Goal: Transaction & Acquisition: Book appointment/travel/reservation

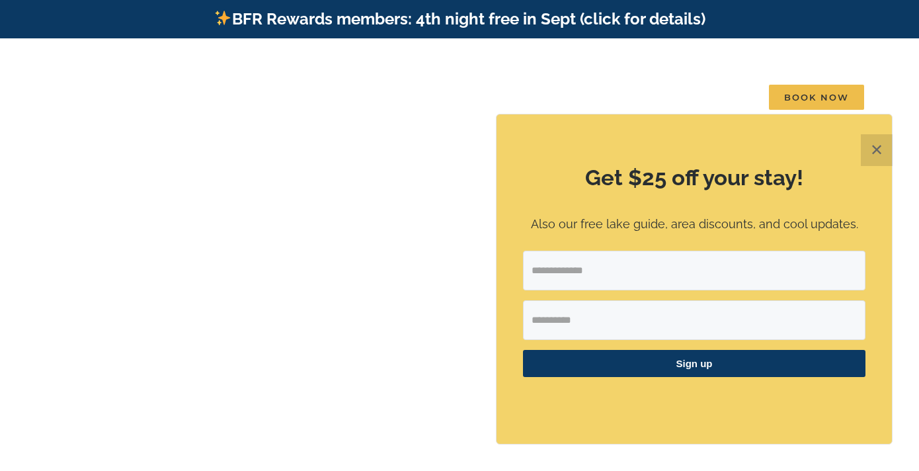
click at [875, 149] on button "✕" at bounding box center [877, 150] width 32 height 32
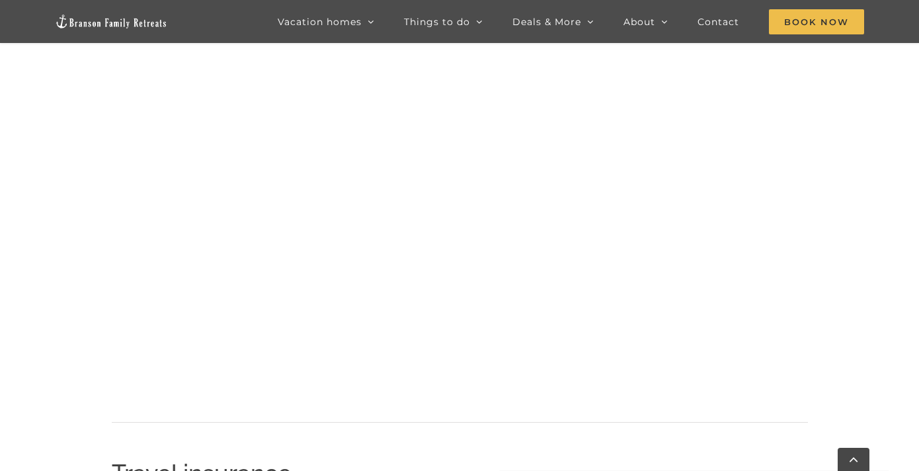
scroll to position [868, 0]
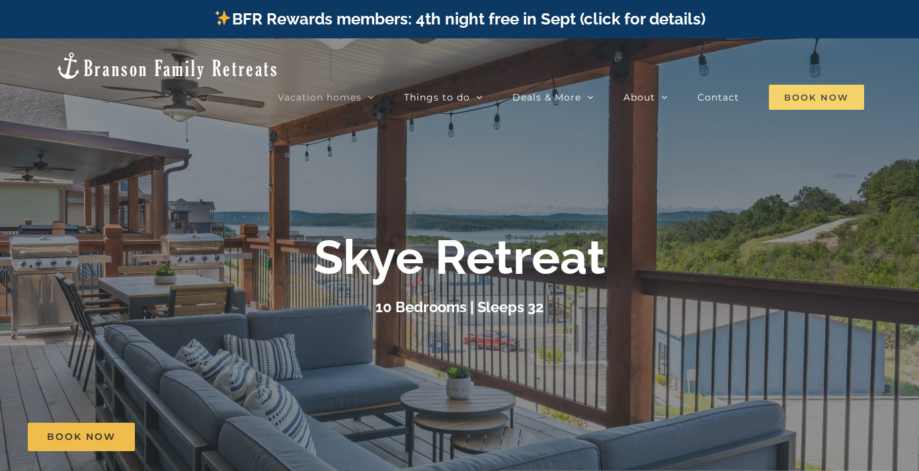
click at [803, 85] on span "Book Now" at bounding box center [816, 97] width 95 height 25
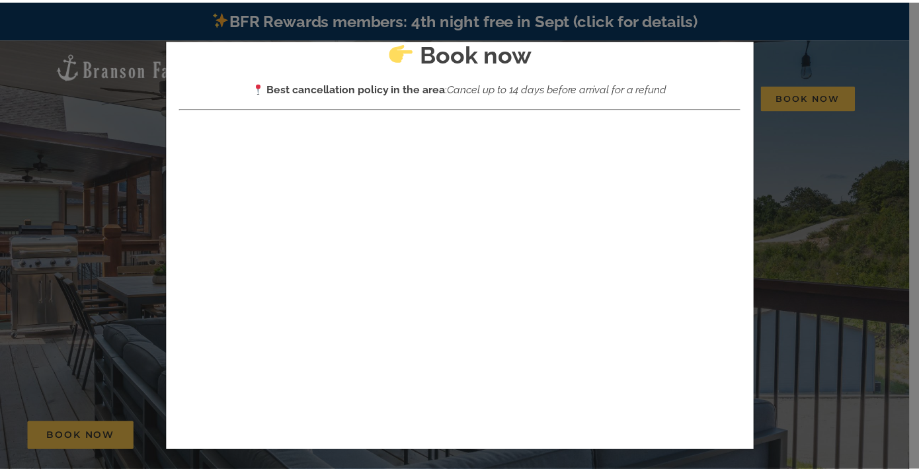
scroll to position [52, 0]
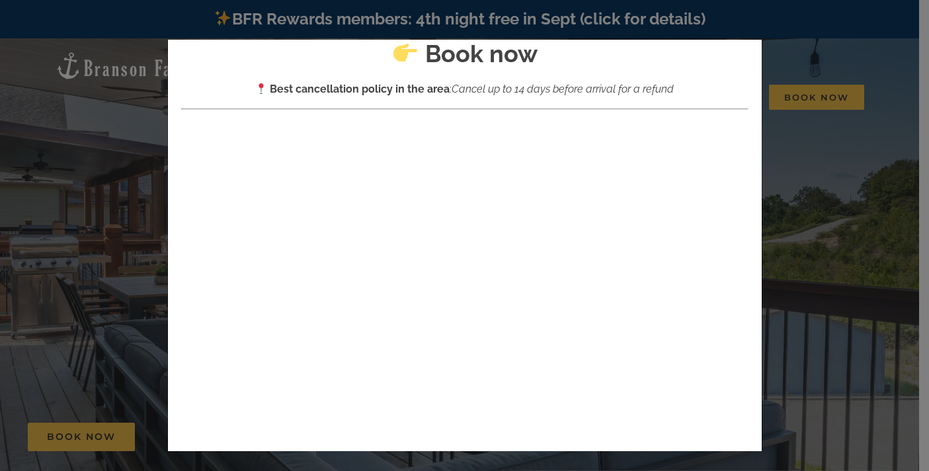
click at [800, 125] on div "× Book now Best cancellation policy in the area : Cancel up to 14 days before a…" at bounding box center [464, 235] width 929 height 471
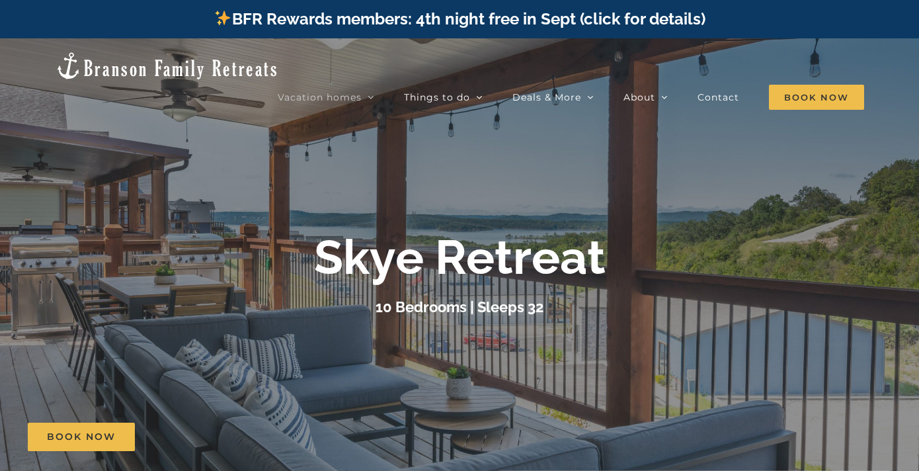
scroll to position [17, 0]
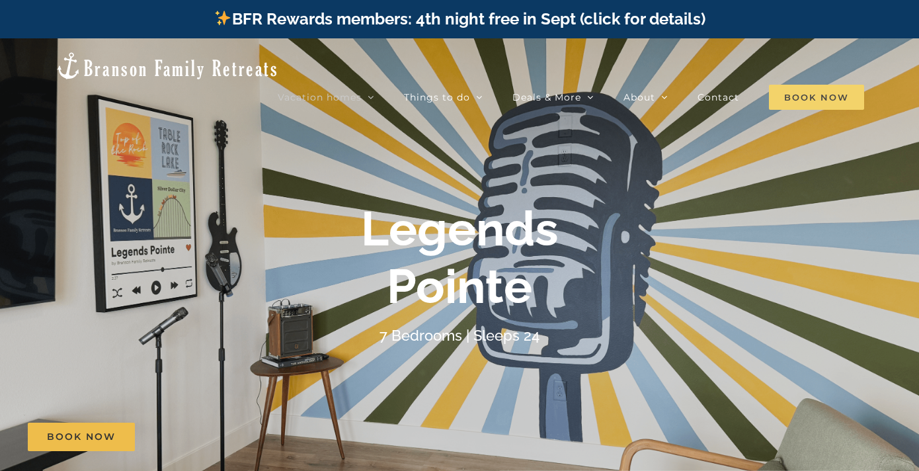
click at [809, 85] on span "Book Now" at bounding box center [816, 97] width 95 height 25
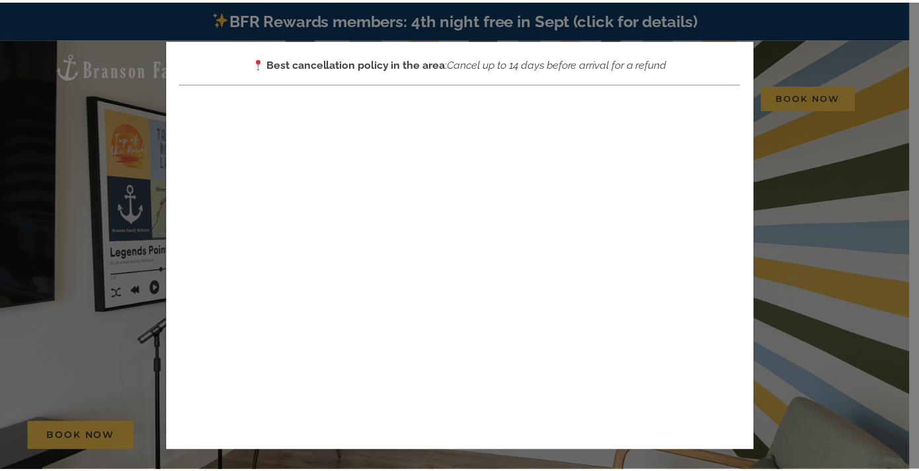
scroll to position [87, 0]
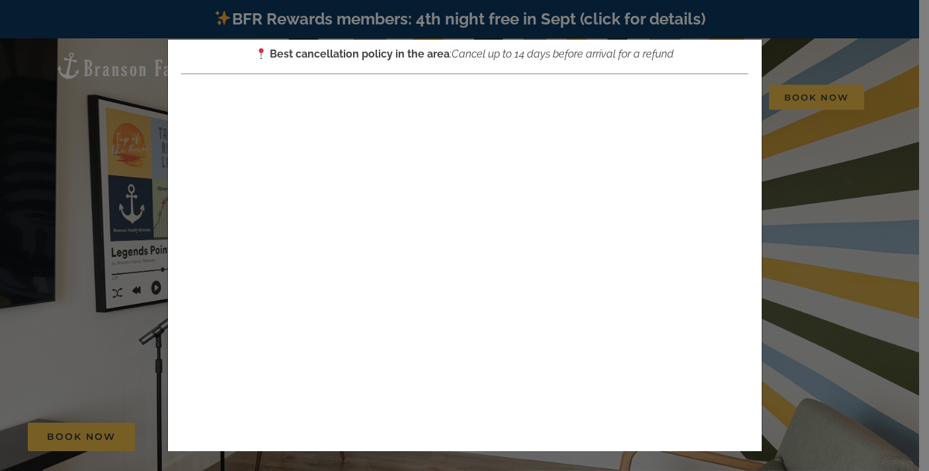
click at [800, 182] on div "× Book now Best cancellation policy in the area : Cancel up to 14 days before a…" at bounding box center [464, 235] width 929 height 471
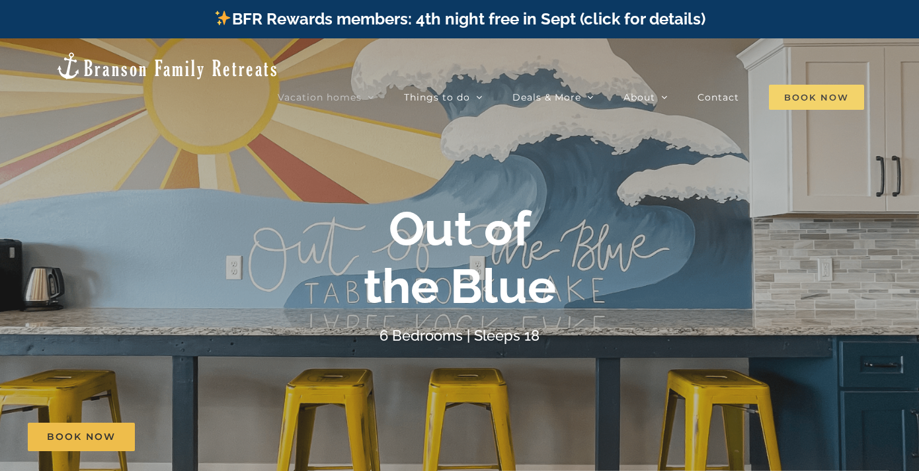
click at [810, 85] on span "Book Now" at bounding box center [816, 97] width 95 height 25
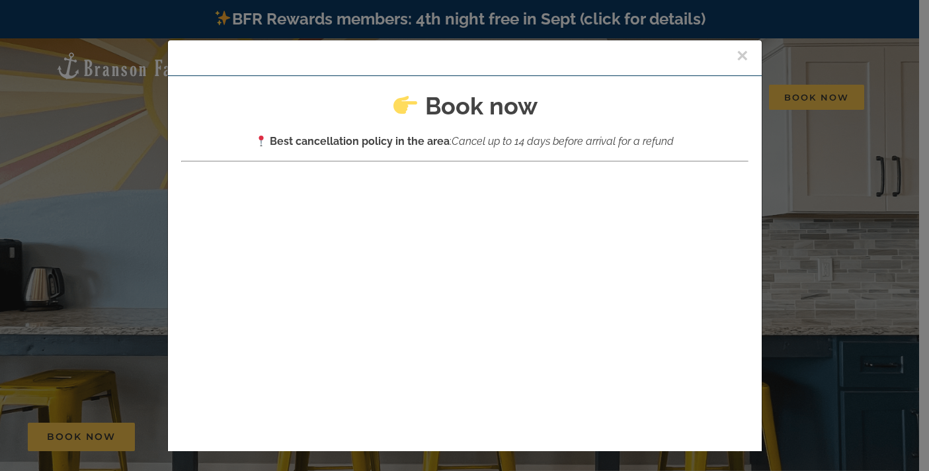
click at [737, 62] on button "×" at bounding box center [743, 56] width 12 height 20
